Goal: Communication & Community: Answer question/provide support

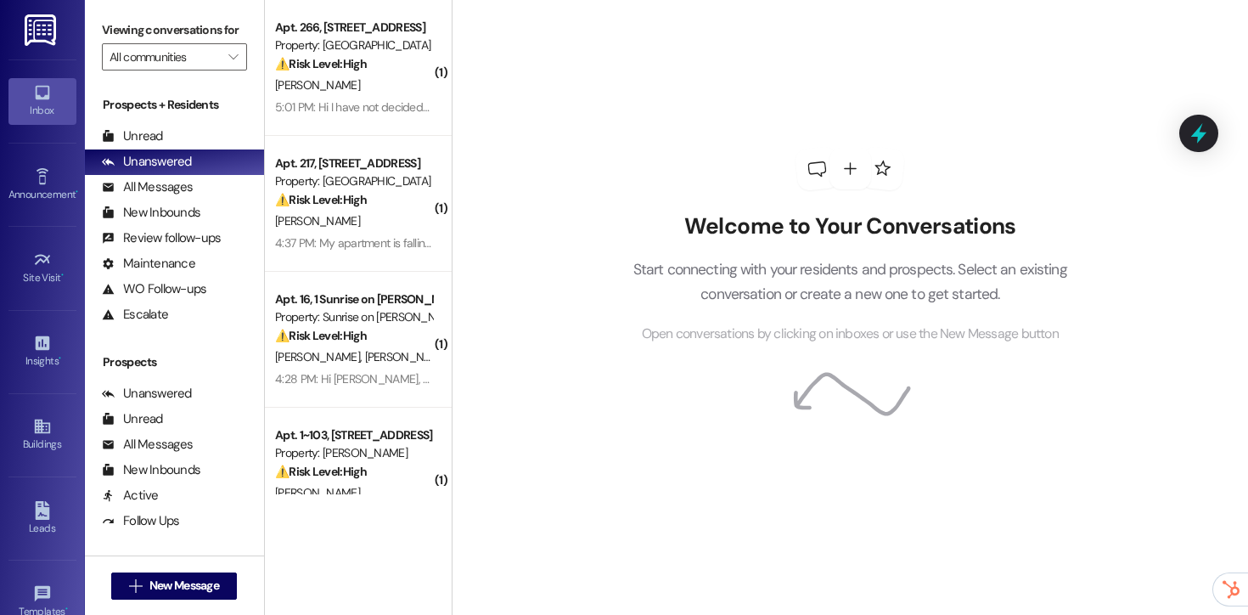
click at [146, 87] on div "Viewing conversations for All communities " at bounding box center [174, 43] width 179 height 87
click at [166, 70] on input "All communities" at bounding box center [165, 56] width 110 height 27
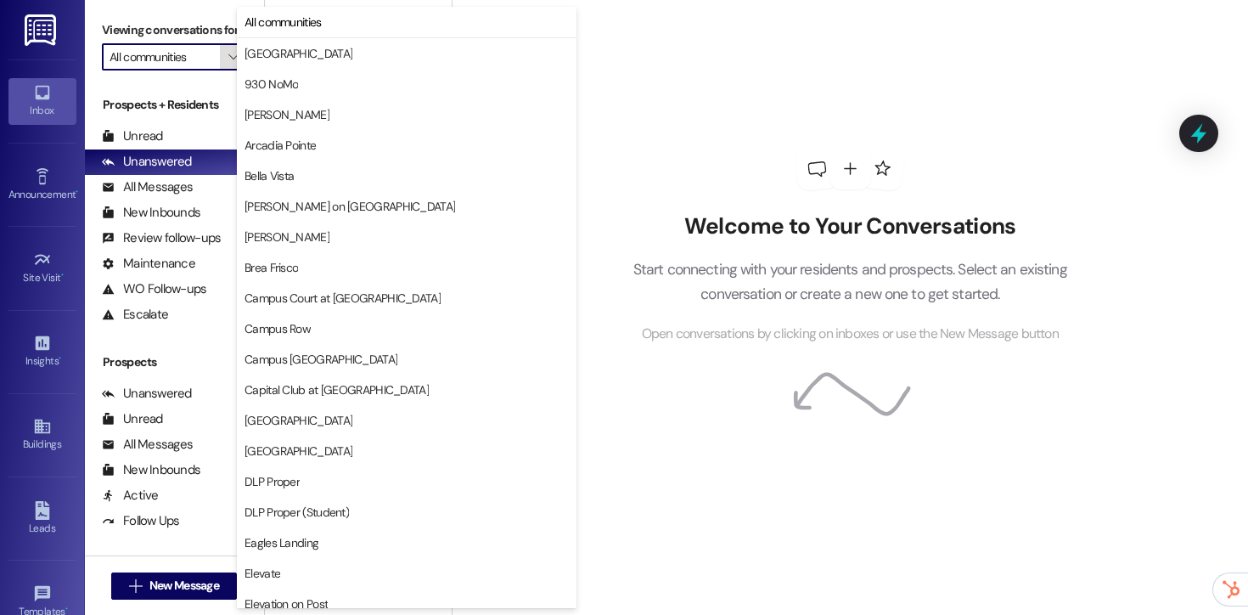
click at [228, 64] on icon "" at bounding box center [232, 57] width 9 height 14
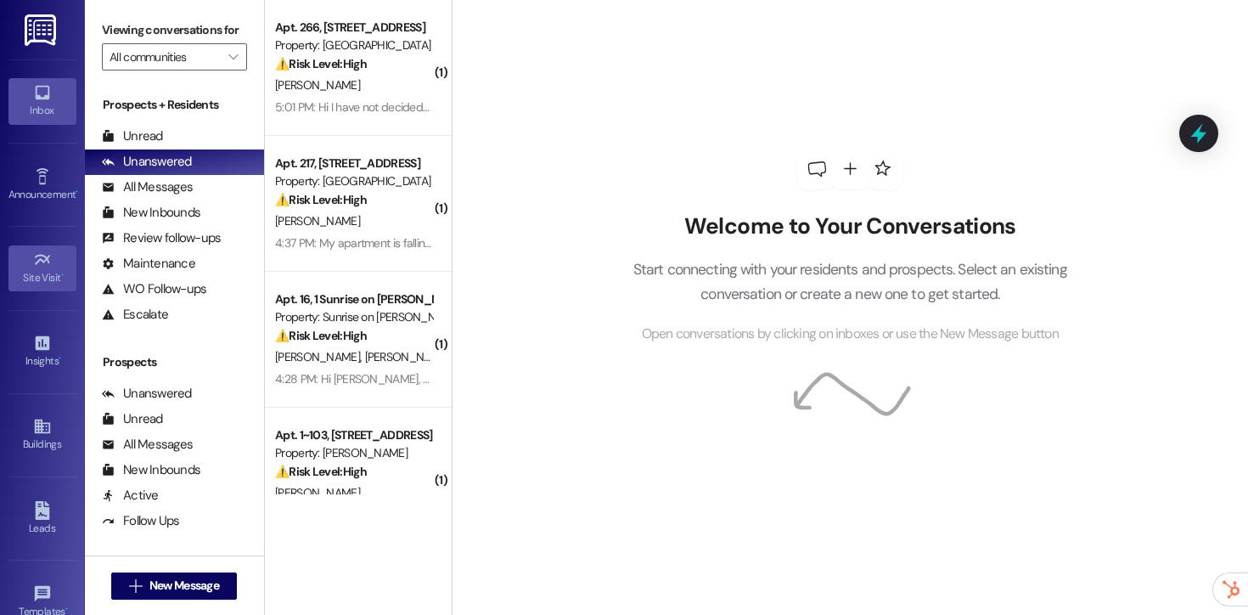
click at [35, 247] on link "Site Visit •" at bounding box center [42, 268] width 68 height 46
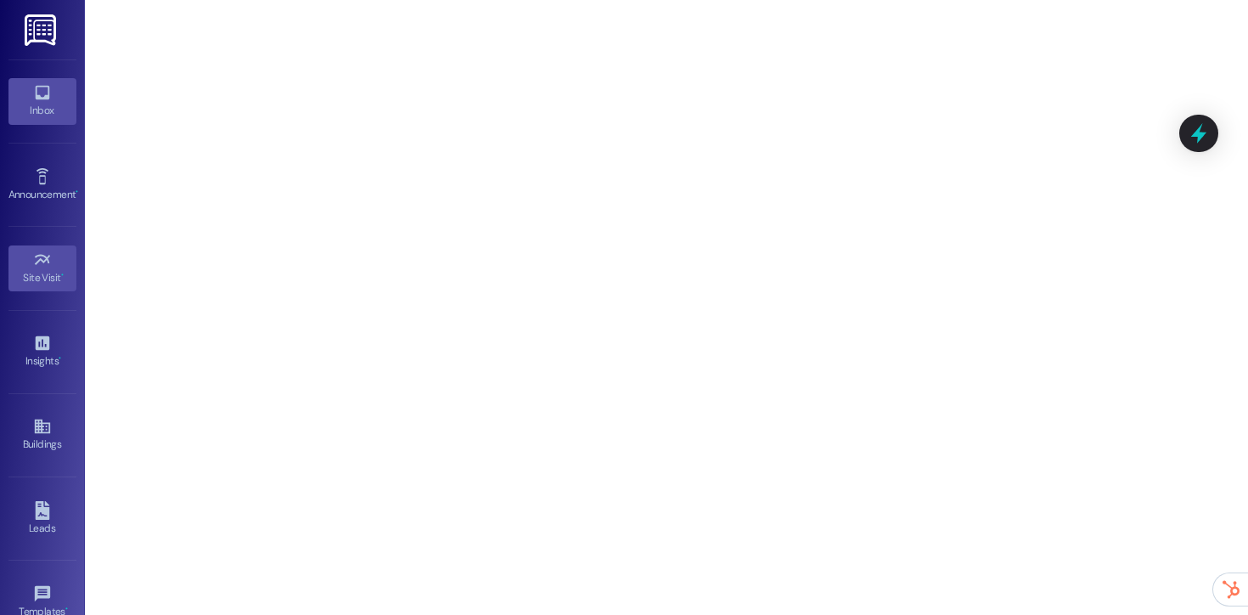
click at [47, 104] on div "Inbox" at bounding box center [42, 110] width 85 height 17
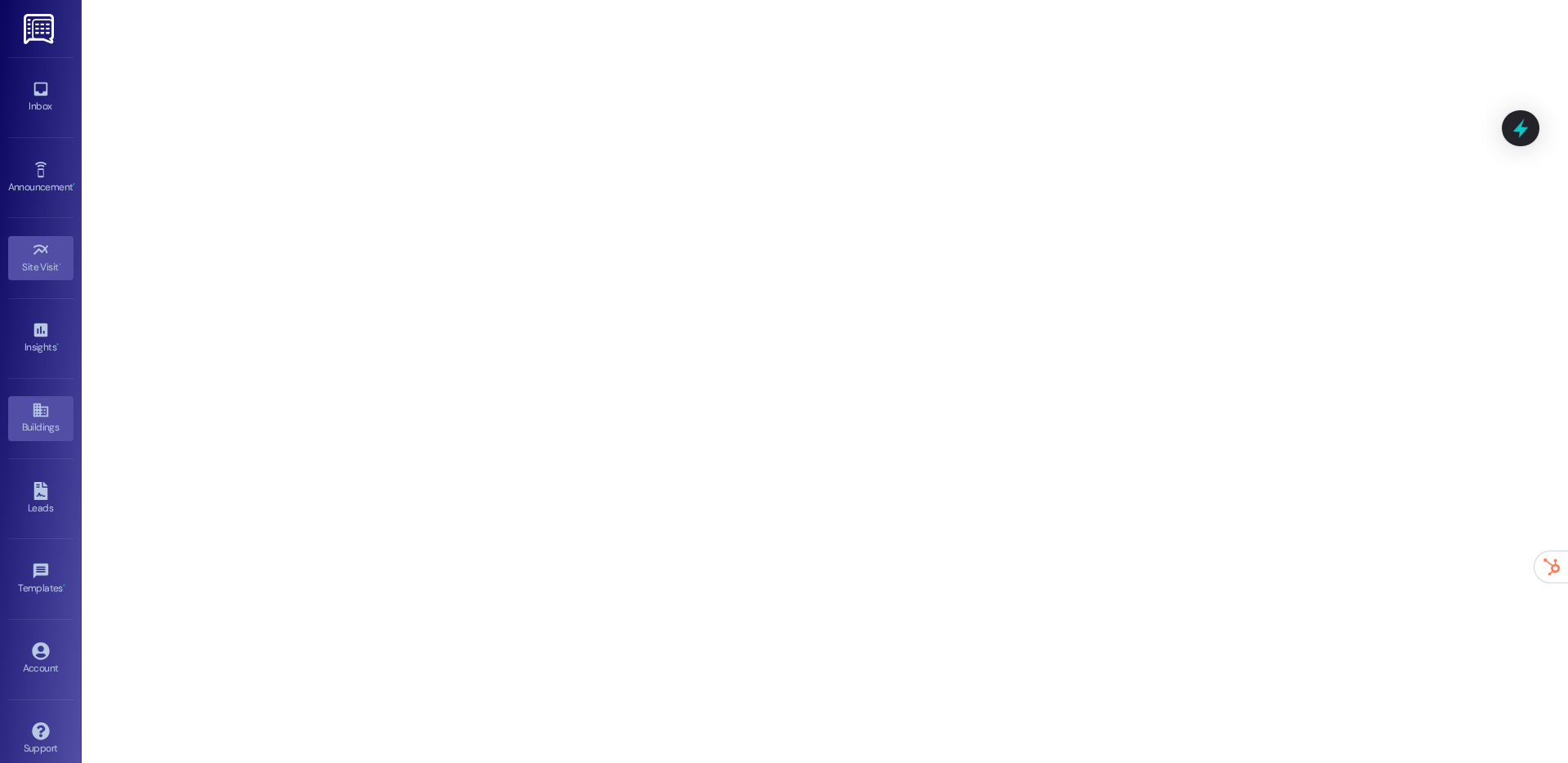
click at [40, 441] on link "Buildings" at bounding box center [40, 419] width 65 height 44
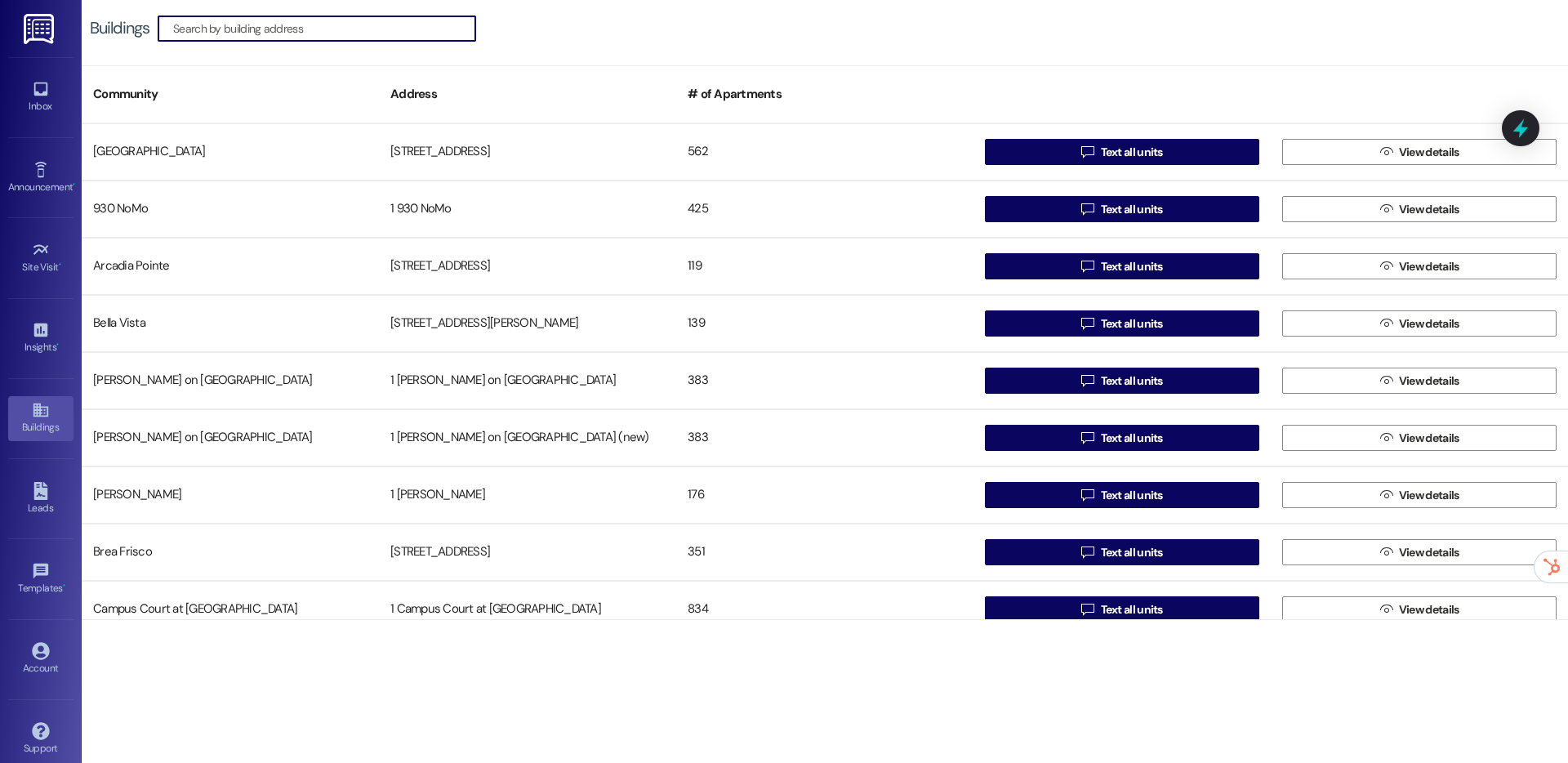
scroll to position [1, 0]
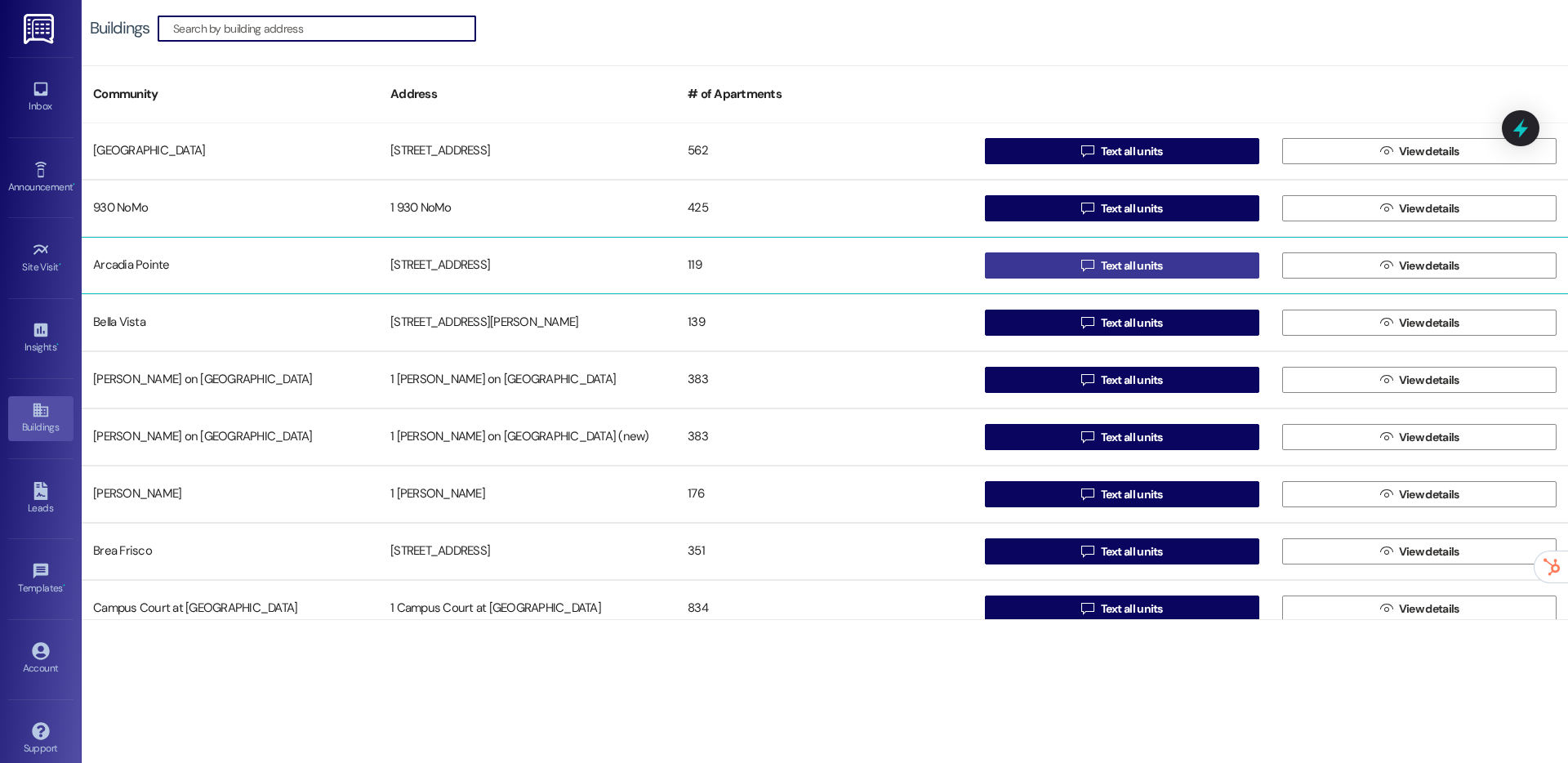
click at [1017, 264] on button " Text all units" at bounding box center [1122, 265] width 274 height 26
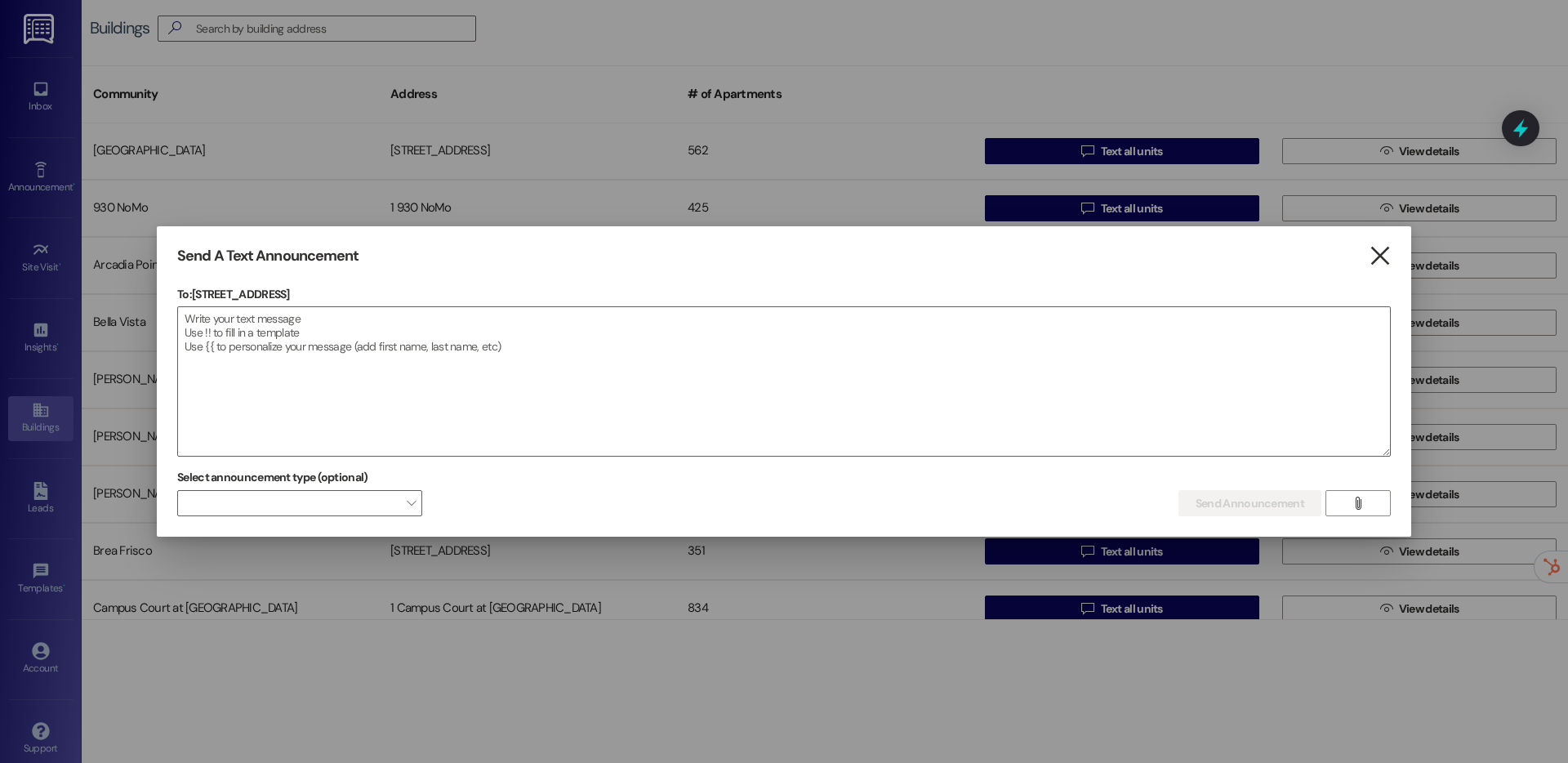
click at [1375, 261] on icon "" at bounding box center [1379, 256] width 22 height 17
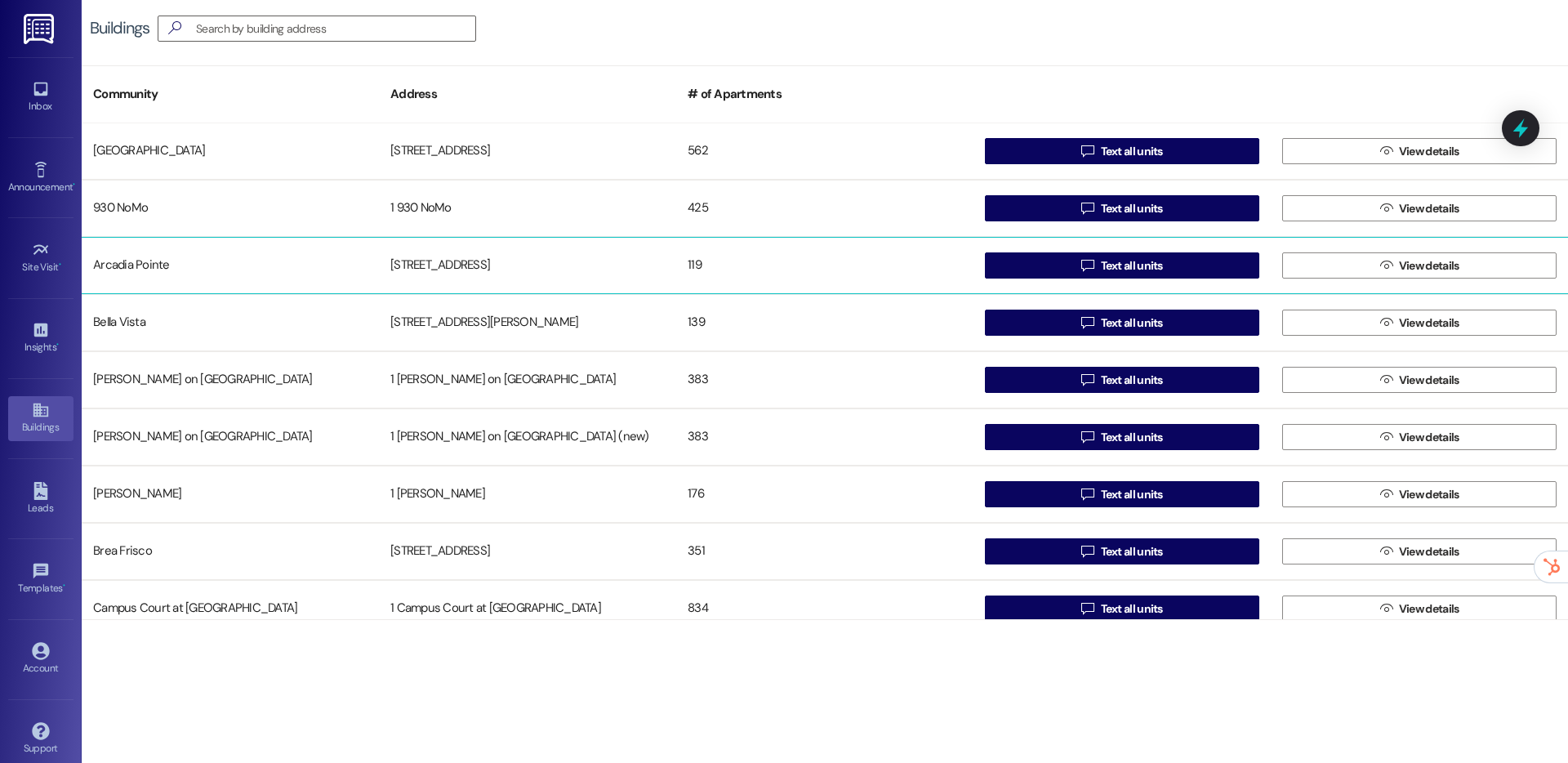
click at [788, 273] on div "119" at bounding box center [824, 266] width 297 height 33
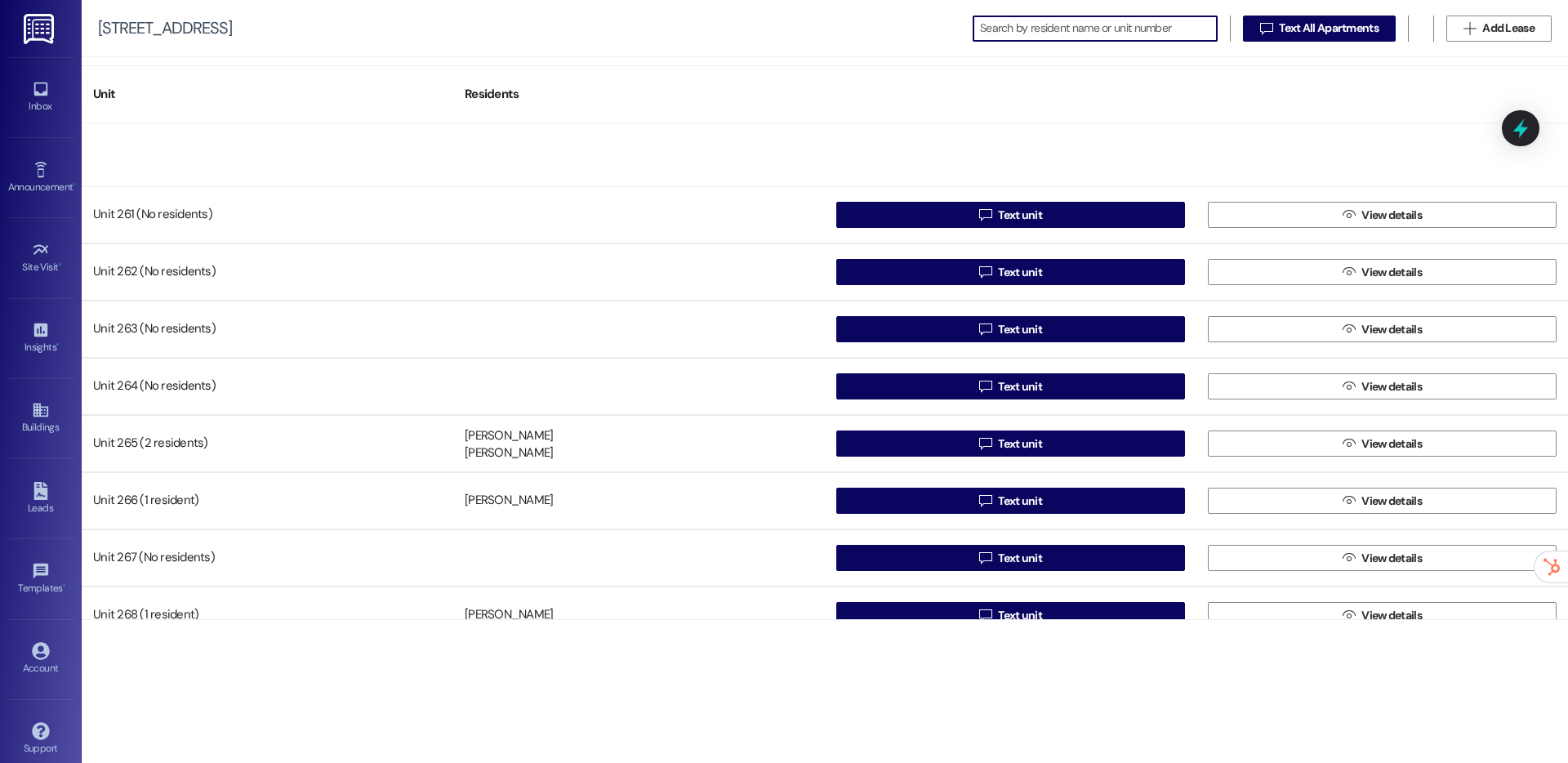
scroll to position [6309, 0]
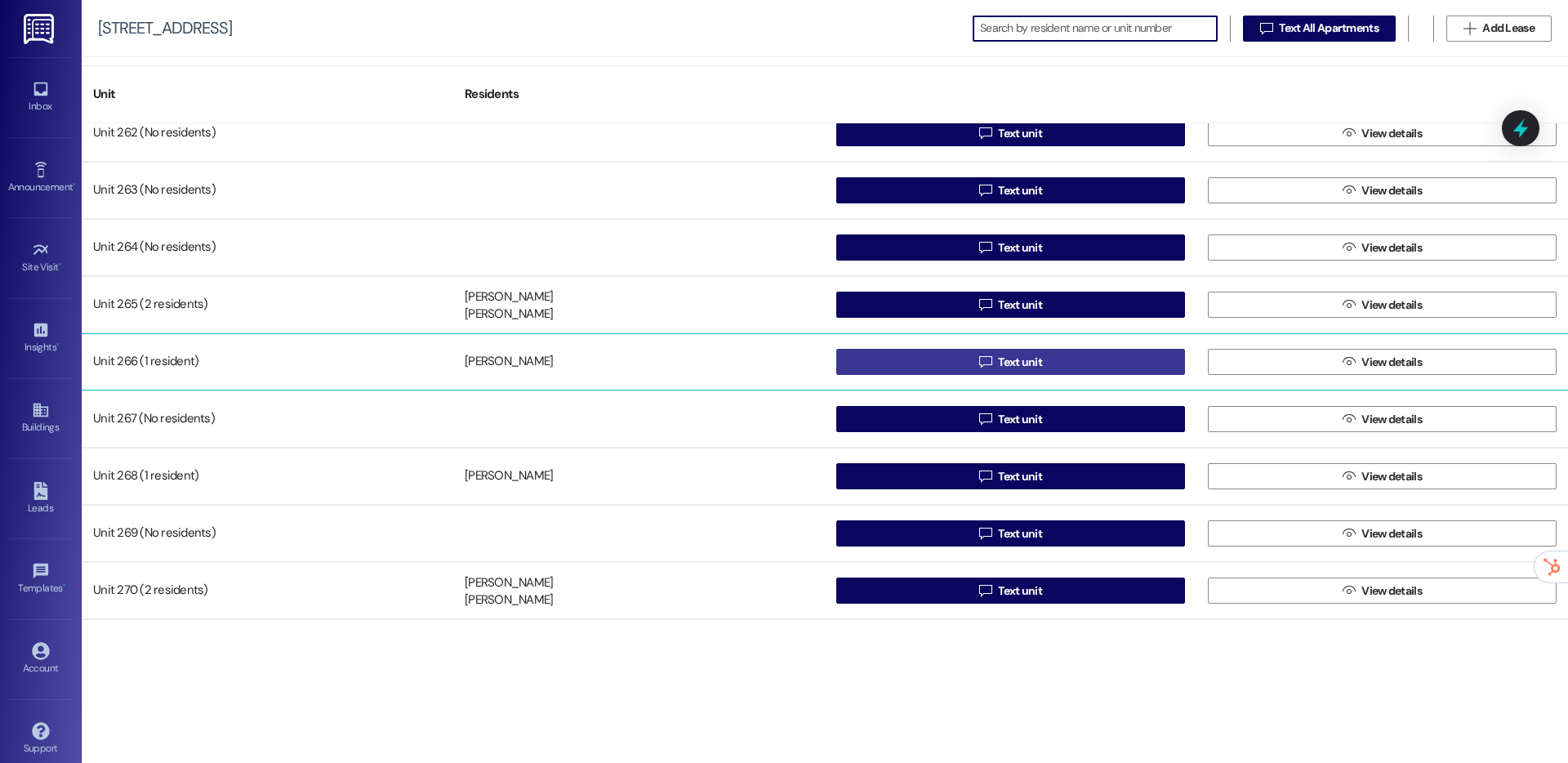
click at [985, 362] on icon "" at bounding box center [985, 362] width 13 height 13
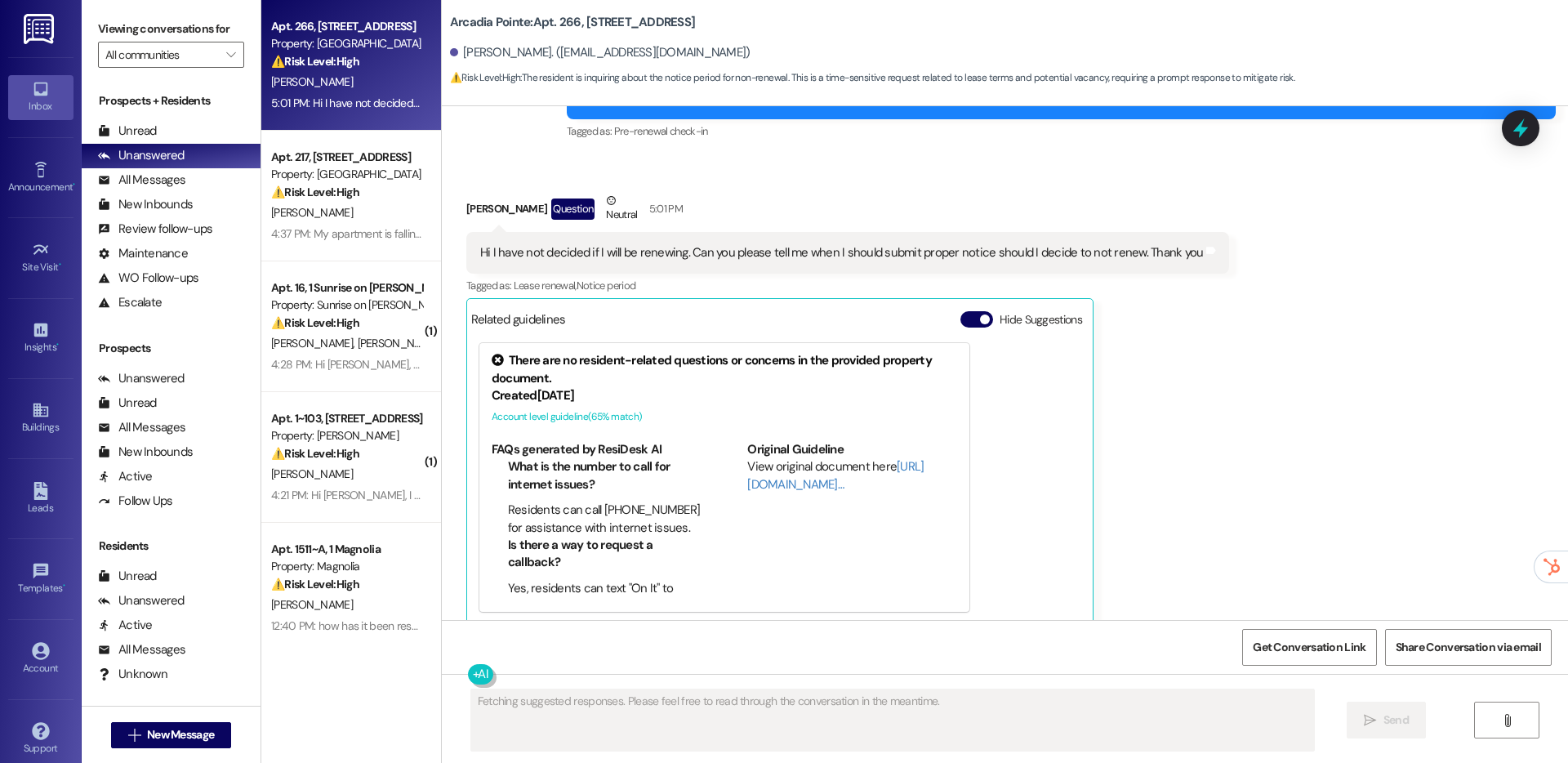
scroll to position [1793, 0]
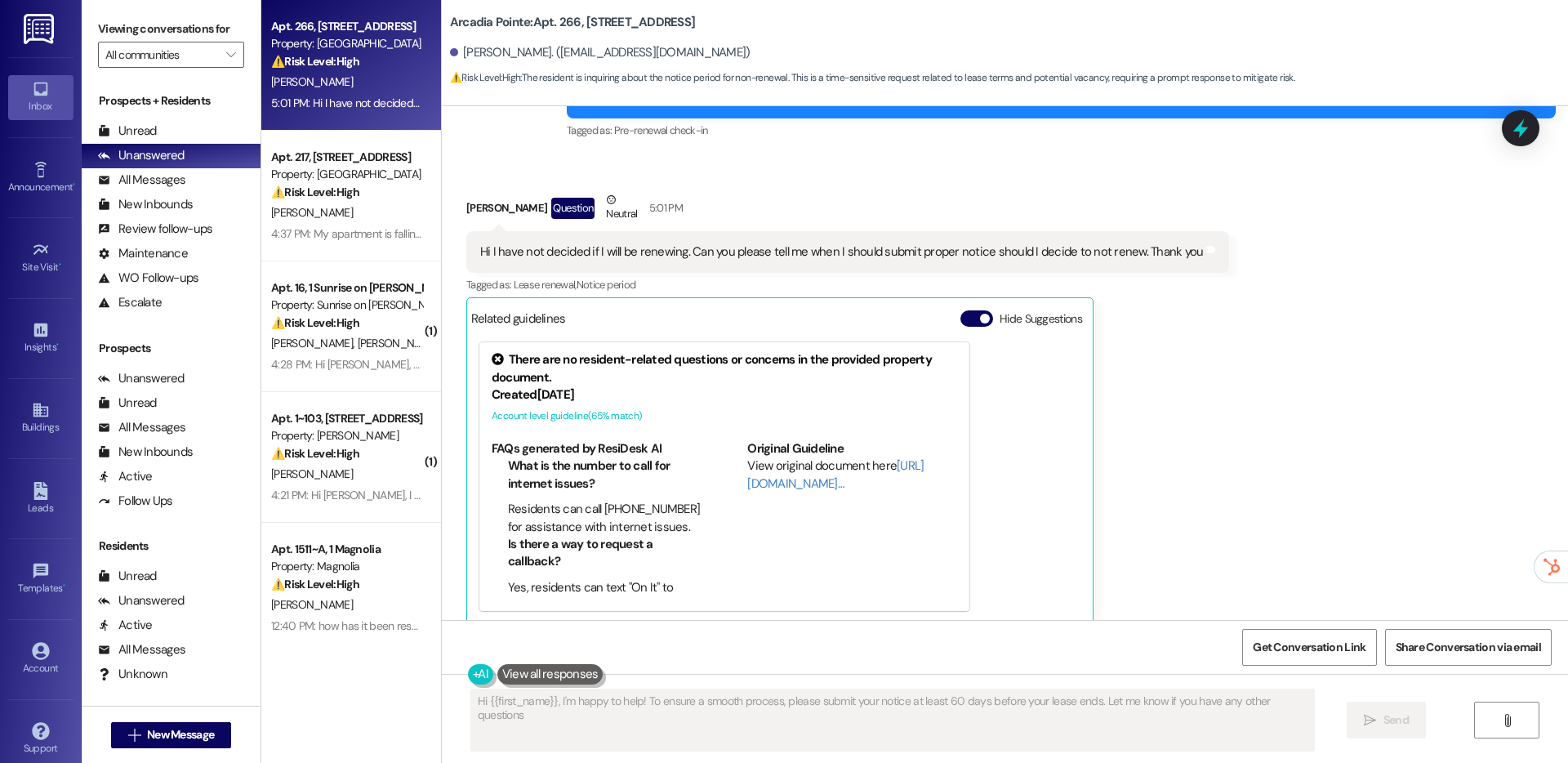
type textarea "Hi {{first_name}}, I'm happy to help! To ensure a smooth process, please submit…"
click at [1318, 636] on span "Get Conversation Link" at bounding box center [1309, 648] width 119 height 36
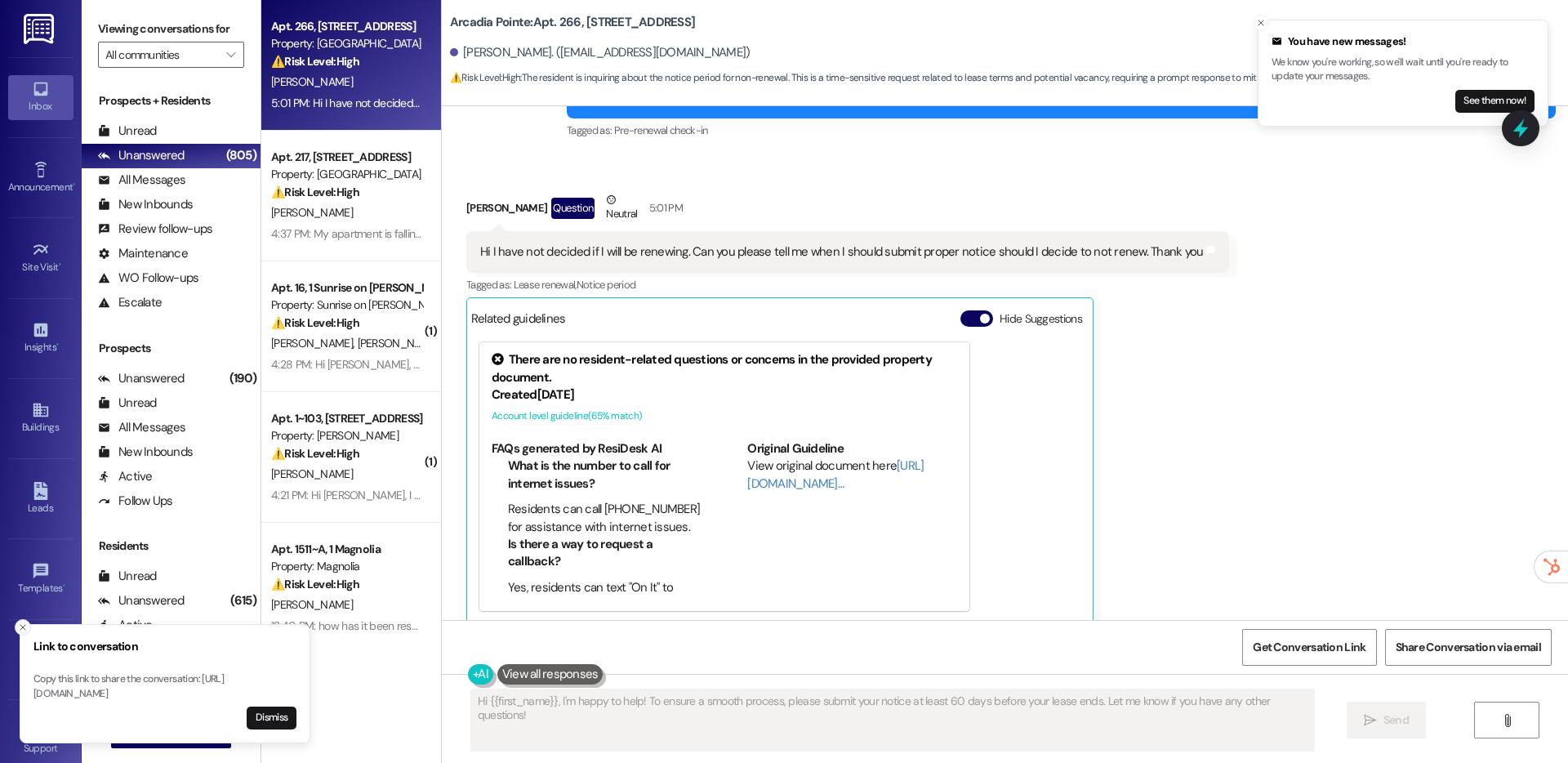
click at [23, 623] on icon "Close toast" at bounding box center [23, 627] width 10 height 10
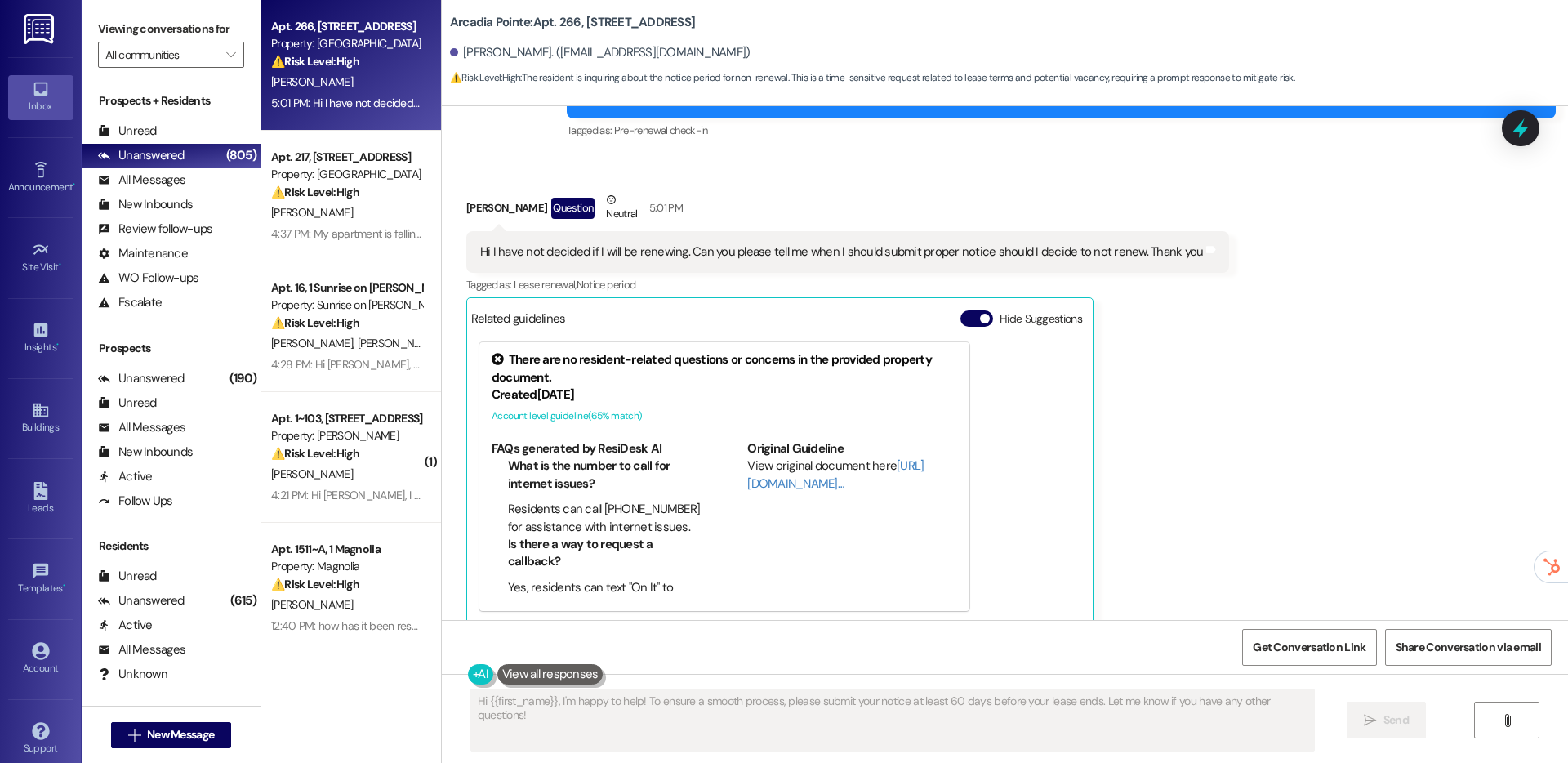
scroll to position [1793, 0]
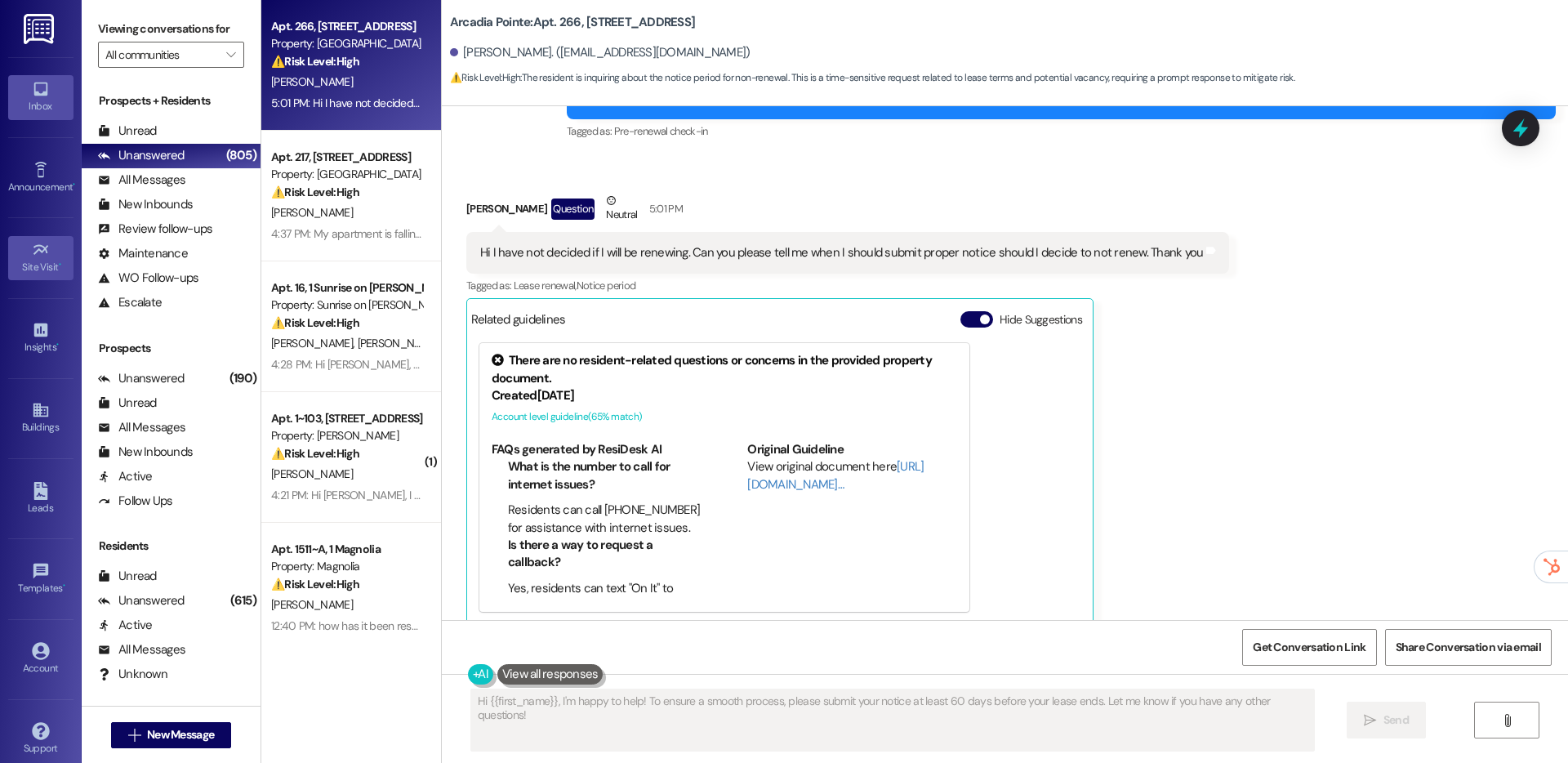
click at [54, 271] on div "Site Visit •" at bounding box center [40, 267] width 82 height 16
